Goal: Transaction & Acquisition: Purchase product/service

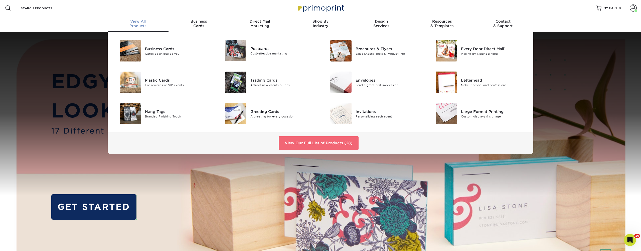
click at [315, 147] on link "View Our Full List of Products (28)" at bounding box center [319, 143] width 80 height 14
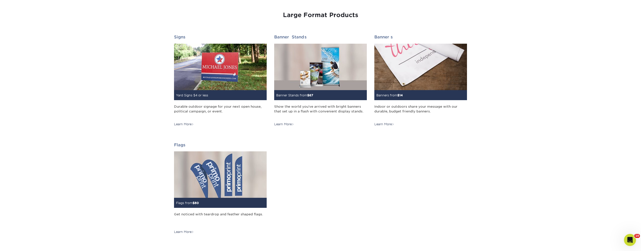
scroll to position [691, 0]
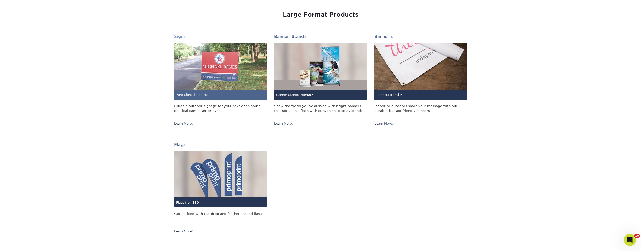
click at [199, 93] on small "Yard Signs $4 or less" at bounding box center [192, 95] width 32 height 4
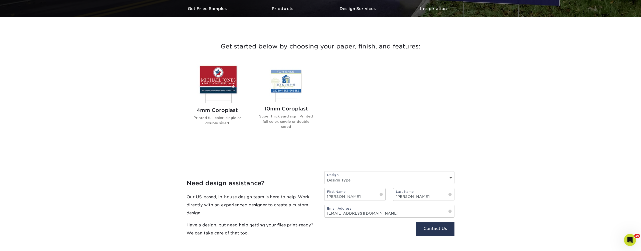
scroll to position [158, 0]
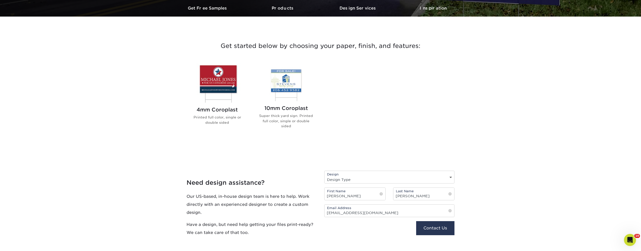
click at [218, 83] on img at bounding box center [217, 82] width 57 height 39
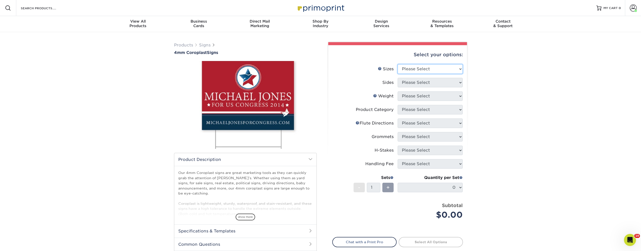
select select "24.00x24.00"
select select "13abbda7-1d64-4f25-8bb2-c179b224825d"
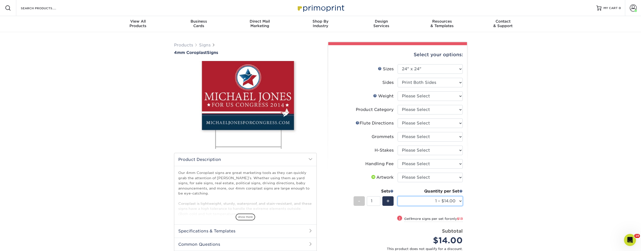
select select "8 – $105.00"
select select "18.00x24.00"
select select "-1"
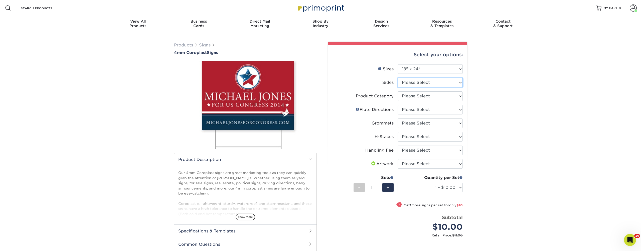
select select "13abbda7-1d64-4f25-8bb2-c179b224825d"
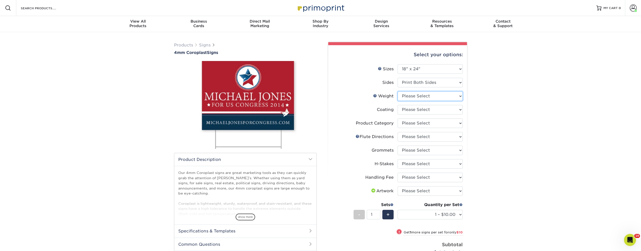
select select "4CORO"
select select "10 – $98.00"
select select "3e7618de-abca-4bda-9f97-8b9129e913d8"
select select "-1"
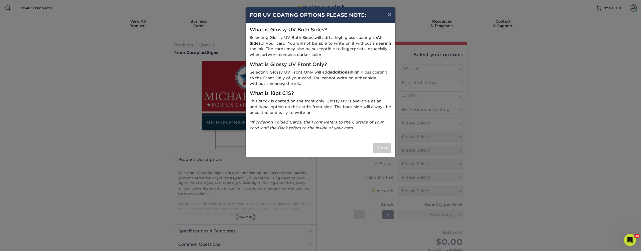
drag, startPoint x: 398, startPoint y: 141, endPoint x: 386, endPoint y: 143, distance: 12.3
click at [393, 142] on div "× FOR UV COATING OPTIONS PLEASE NOTE: What is Glossy UV Both Sides? Selecting G…" at bounding box center [320, 125] width 641 height 251
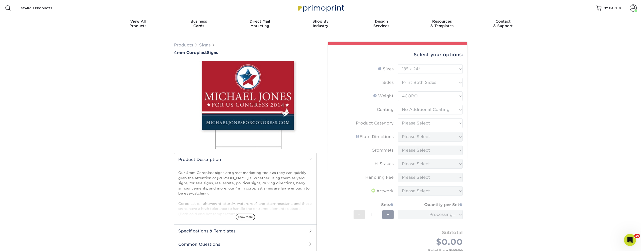
click at [386, 143] on form "Sizes Help Sizes Please Select 12" x 18" 18" x 24" 24" x 24" 24" x 36" Sides Pl…" at bounding box center [397, 163] width 131 height 198
click at [419, 123] on form "Sizes Help Sizes Please Select 12" x 18" 18" x 24" 24" x 24" 24" x 36" Sides Pl…" at bounding box center [397, 163] width 131 height 198
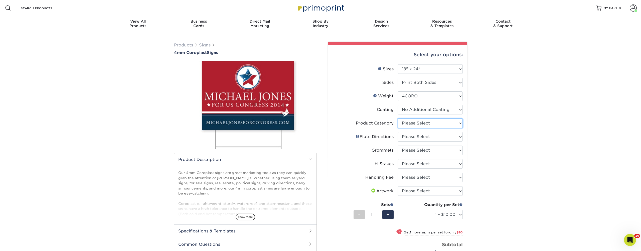
select select "b3582ed5-6912-492c-8440-2cc51afdb8e1"
select select "b9474d6d-25b7-40b8-b284-85b7690982f8"
select select "90d329df-db80-4206-b821-ff9d3f363977"
select select "8c85e97e-8b3a-46d2-b88d-acee5fa20222"
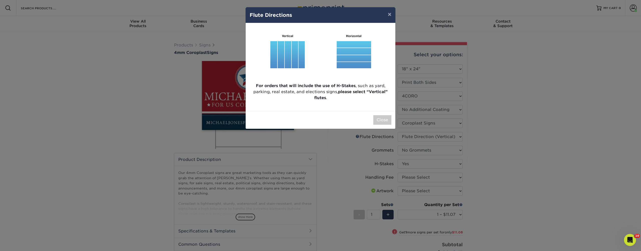
click at [302, 58] on img at bounding box center [321, 53] width 142 height 52
click at [281, 59] on img at bounding box center [321, 53] width 142 height 52
drag, startPoint x: 383, startPoint y: 120, endPoint x: 384, endPoint y: 123, distance: 3.4
click at [383, 120] on button "Close" at bounding box center [383, 120] width 18 height 10
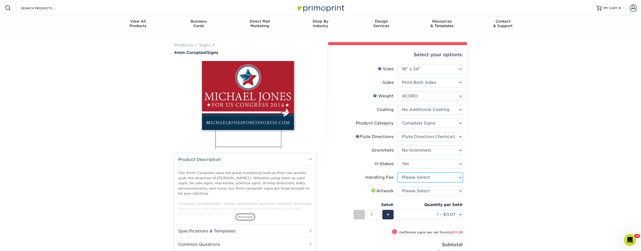
select select "ab74c079-444c-4260-ae6a-e09bdee8073c"
select select "upload"
select select "6 – $65.44"
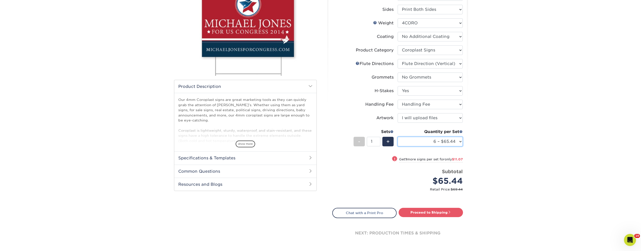
scroll to position [72, 0]
click at [448, 213] on span at bounding box center [450, 212] width 4 height 4
type input "Set 1"
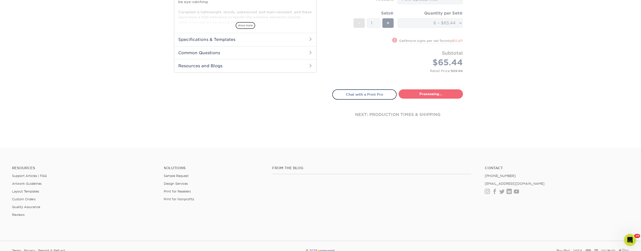
select select "828cd550-44f2-422d-80b7-724d8086b5c8"
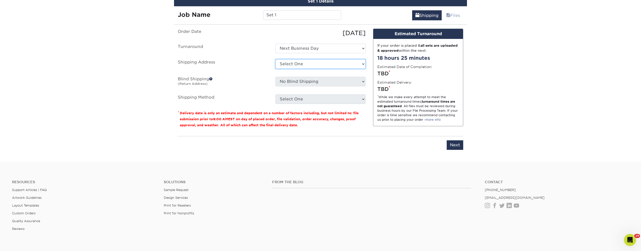
scroll to position [310, 0]
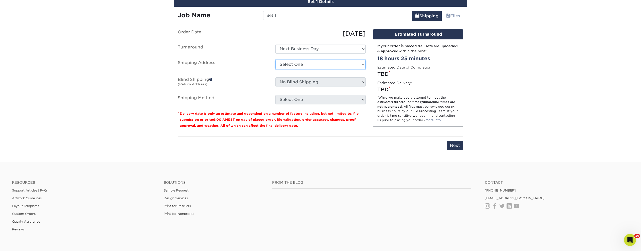
select select "191648"
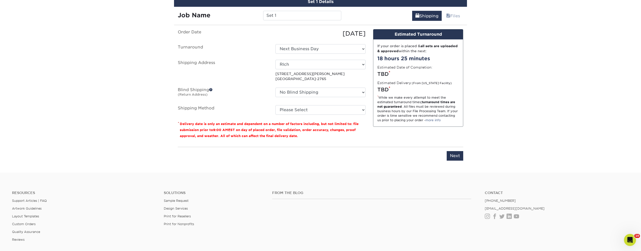
scroll to position [309, 0]
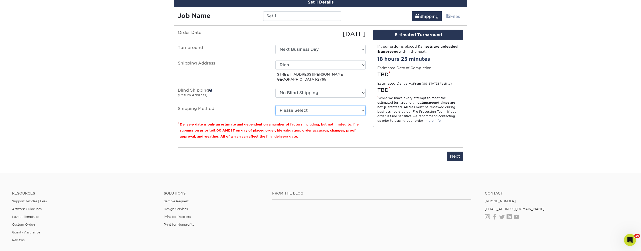
select select "G4MFLATRATE"
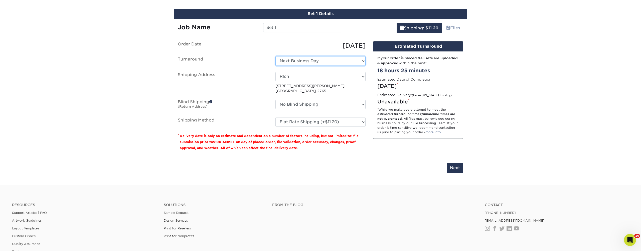
scroll to position [298, 0]
click at [289, 30] on input "Set 1" at bounding box center [302, 28] width 78 height 10
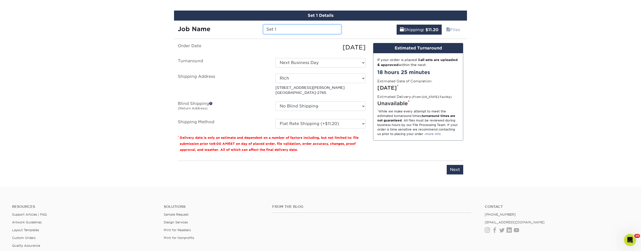
click at [289, 30] on input "Set 1" at bounding box center [302, 30] width 78 height 10
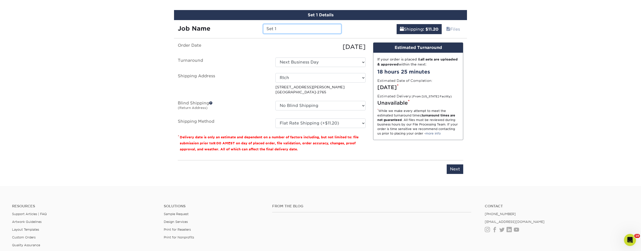
click at [289, 30] on input "Set 1" at bounding box center [302, 29] width 78 height 10
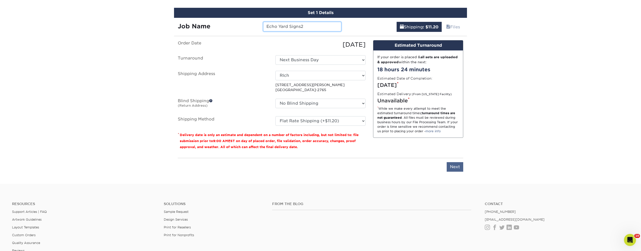
type input "Echo Yard Signs2"
click at [456, 165] on input "Next" at bounding box center [455, 167] width 17 height 10
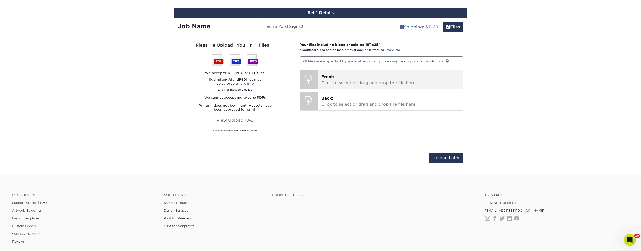
click at [334, 82] on p "Front: Click to select or drag and drop the file here." at bounding box center [390, 80] width 139 height 12
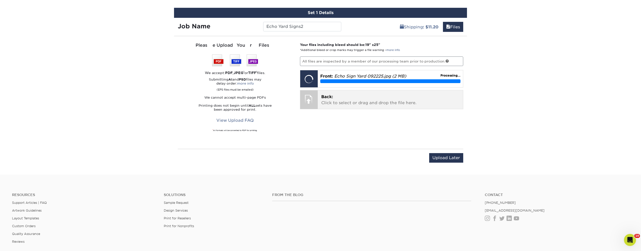
scroll to position [300, 0]
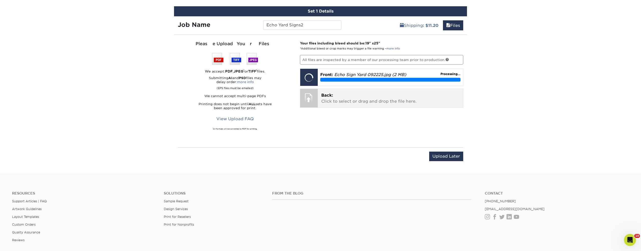
click at [371, 102] on p "Back: Click to select or drag and drop the file here." at bounding box center [390, 98] width 139 height 12
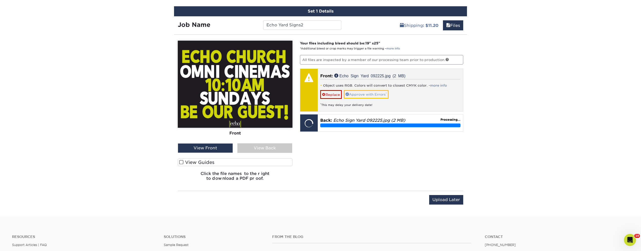
click at [368, 92] on link "Approve with Errors *" at bounding box center [366, 94] width 45 height 9
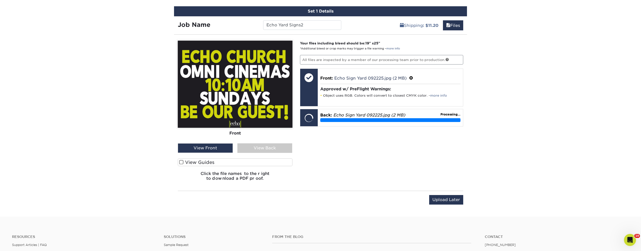
click at [210, 161] on label "View Guides" at bounding box center [235, 162] width 115 height 8
click at [0, 0] on input "View Guides" at bounding box center [0, 0] width 0 height 0
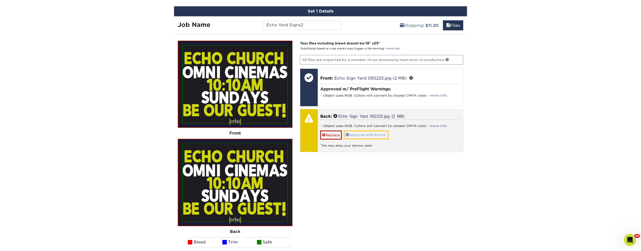
click at [369, 133] on link "Approve with Errors *" at bounding box center [366, 134] width 45 height 9
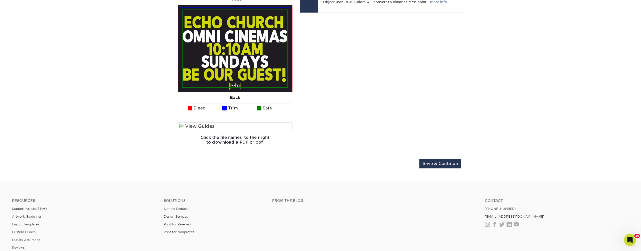
scroll to position [435, 0]
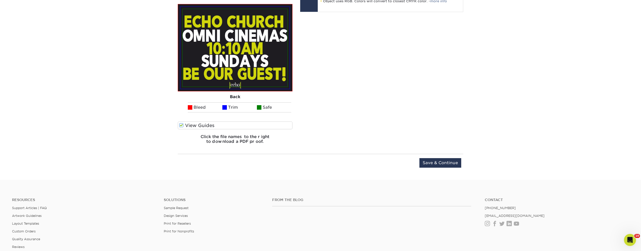
click at [441, 161] on input "Save & Continue" at bounding box center [441, 163] width 42 height 10
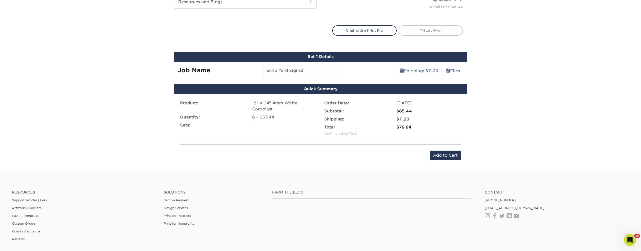
scroll to position [262, 0]
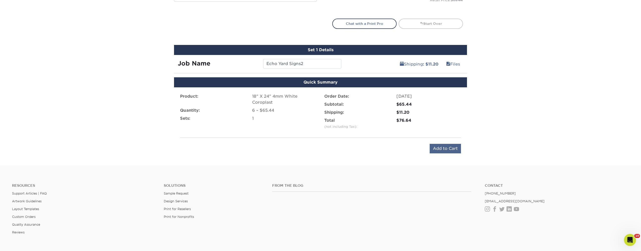
click at [448, 146] on input "Add to Cart" at bounding box center [445, 149] width 31 height 10
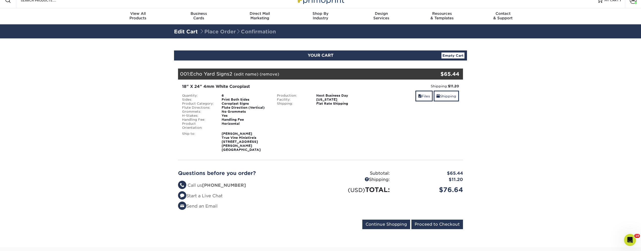
scroll to position [8, 0]
